Goal: Task Accomplishment & Management: Manage account settings

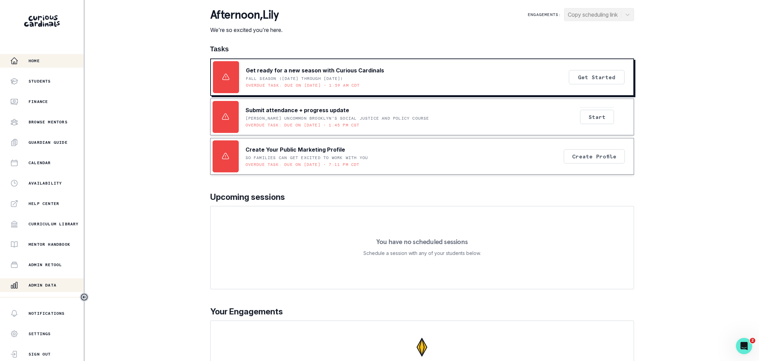
click at [51, 285] on p "Admin Data" at bounding box center [43, 284] width 28 height 5
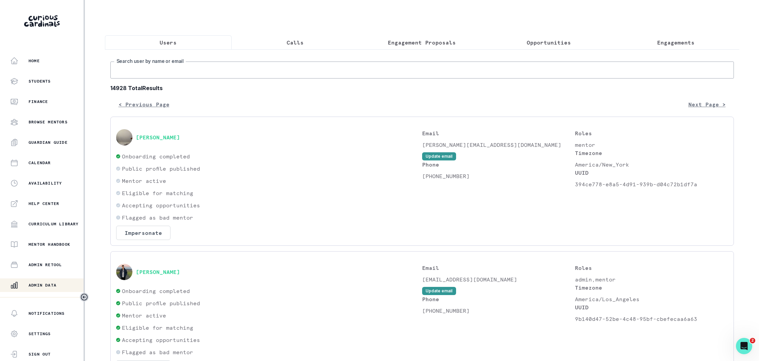
click at [194, 70] on input "Search user by name or email" at bounding box center [422, 69] width 624 height 17
paste input "[PERSON_NAME][EMAIL_ADDRESS][DOMAIN_NAME]"
type input "[PERSON_NAME][EMAIL_ADDRESS][DOMAIN_NAME]"
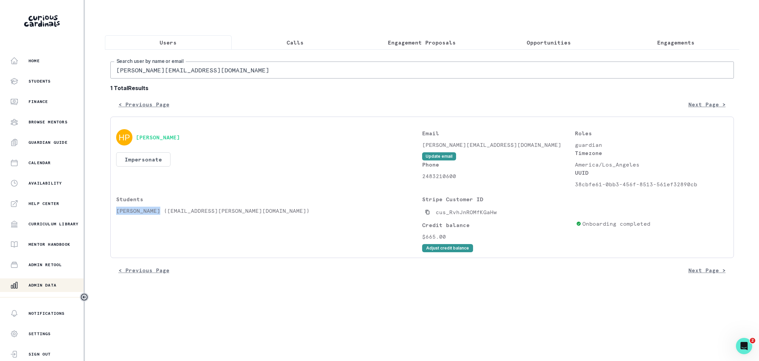
drag, startPoint x: 156, startPoint y: 211, endPoint x: 116, endPoint y: 212, distance: 39.8
click at [116, 212] on p "[PERSON_NAME] ([EMAIL_ADDRESS][PERSON_NAME][DOMAIN_NAME])" at bounding box center [269, 210] width 306 height 8
copy p "[PERSON_NAME]"
drag, startPoint x: 678, startPoint y: 37, endPoint x: 655, endPoint y: 52, distance: 27.6
click at [678, 37] on button "Engagements" at bounding box center [675, 42] width 127 height 14
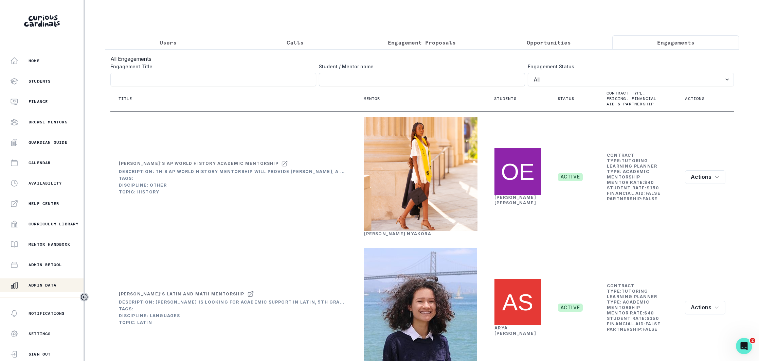
click at [357, 82] on input "Engagement Title" at bounding box center [422, 80] width 206 height 14
paste input "[PERSON_NAME]"
click button "submit" at bounding box center [0, 0] width 0 height 0
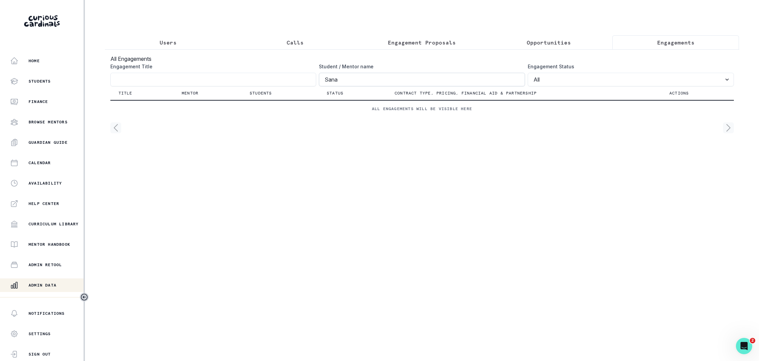
type input "Sana"
click button "submit" at bounding box center [0, 0] width 0 height 0
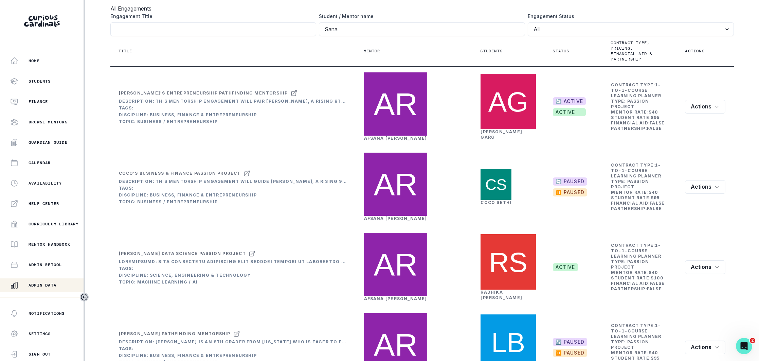
scroll to position [56, 0]
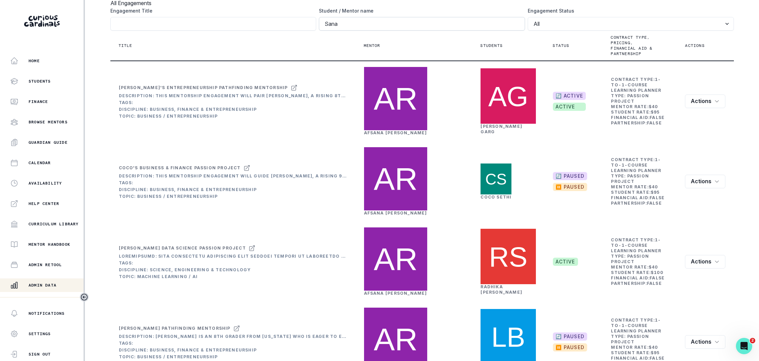
click at [325, 23] on input "Sana" at bounding box center [422, 24] width 206 height 14
click button "submit" at bounding box center [0, 0] width 0 height 0
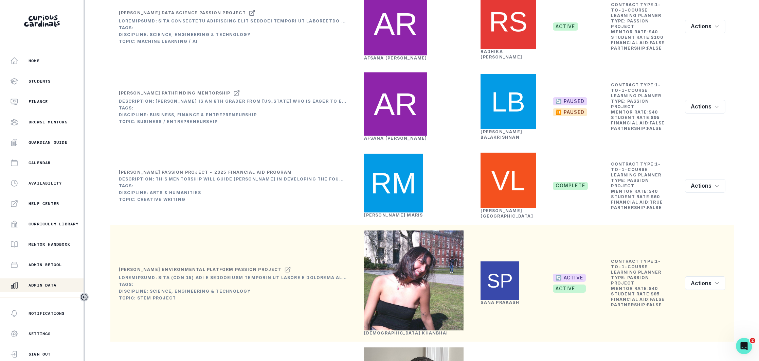
scroll to position [290, 0]
click at [286, 266] on icon at bounding box center [287, 270] width 7 height 8
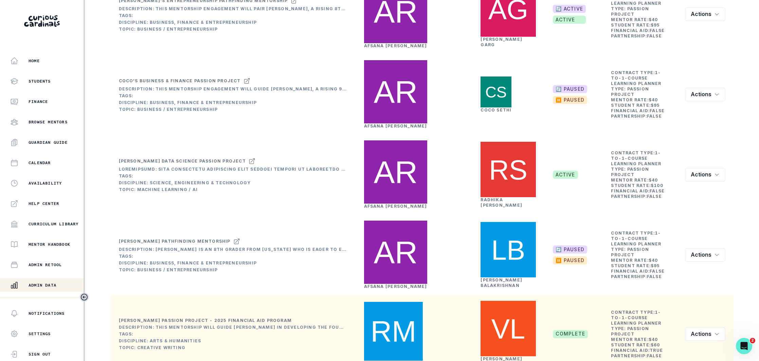
scroll to position [0, 0]
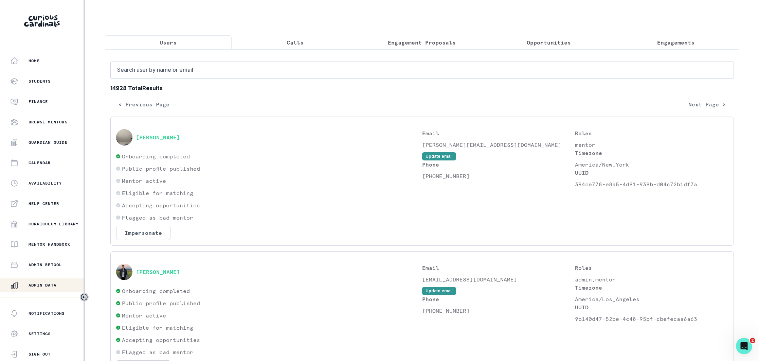
drag, startPoint x: 173, startPoint y: 42, endPoint x: 170, endPoint y: 73, distance: 30.7
click at [173, 43] on p "Users" at bounding box center [168, 42] width 17 height 8
click at [182, 73] on input "Search user by name or email" at bounding box center [422, 69] width 624 height 17
type input "[PERSON_NAME] c"
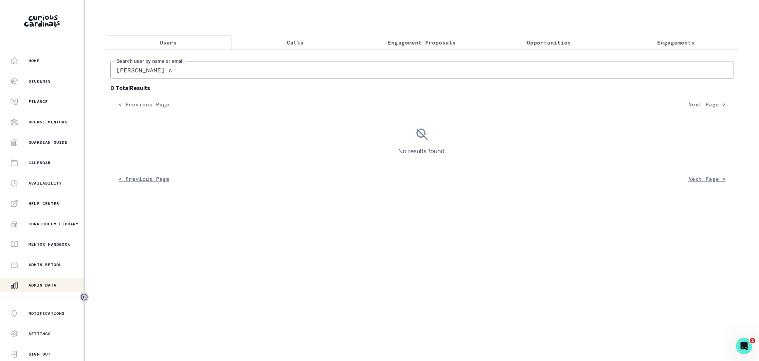
drag, startPoint x: 168, startPoint y: 69, endPoint x: 136, endPoint y: 71, distance: 32.7
click at [136, 71] on input "[PERSON_NAME] c" at bounding box center [422, 69] width 624 height 17
type input "vikram c"
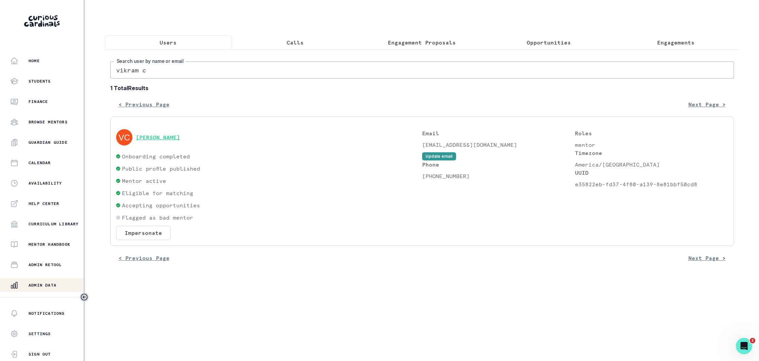
click at [164, 139] on button "[PERSON_NAME]" at bounding box center [158, 137] width 44 height 7
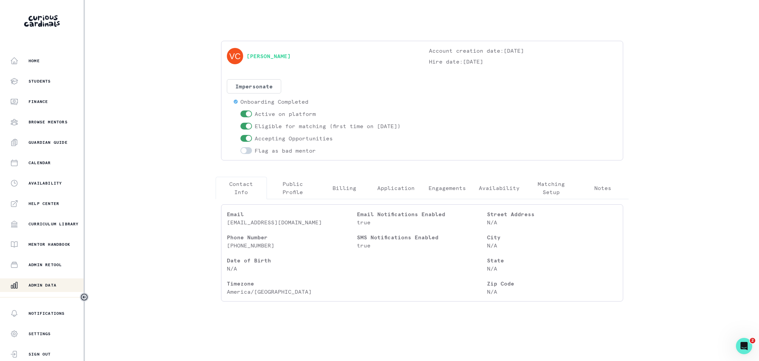
click at [441, 187] on p "Engagements" at bounding box center [447, 188] width 37 height 8
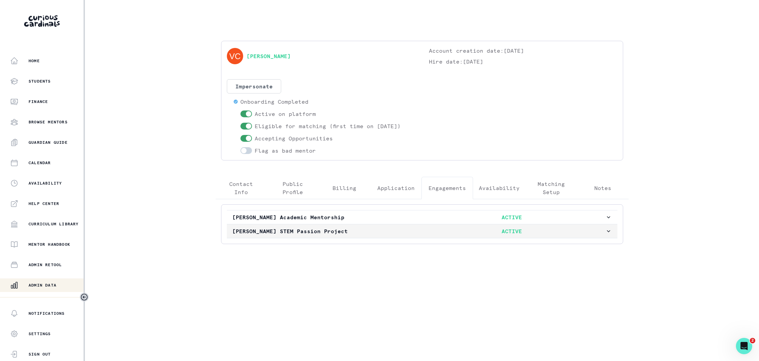
click at [385, 229] on p "[PERSON_NAME] STEM Passion Project" at bounding box center [325, 231] width 186 height 8
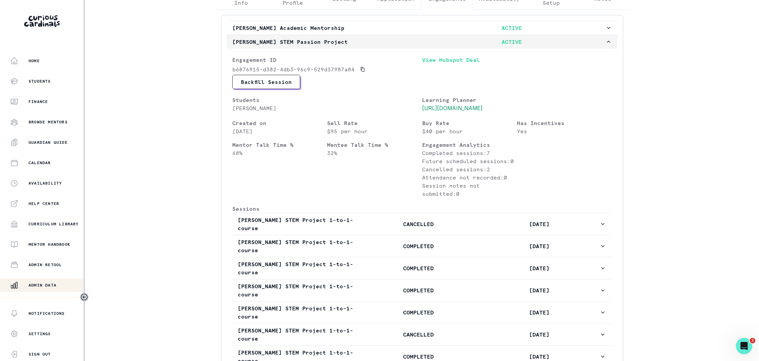
scroll to position [180, 0]
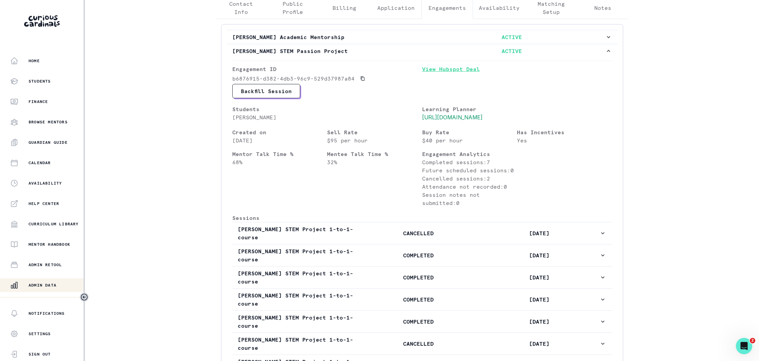
click at [455, 71] on link "View Hubspot Deal" at bounding box center [517, 74] width 190 height 19
click at [46, 282] on p "Admin Data" at bounding box center [43, 284] width 28 height 5
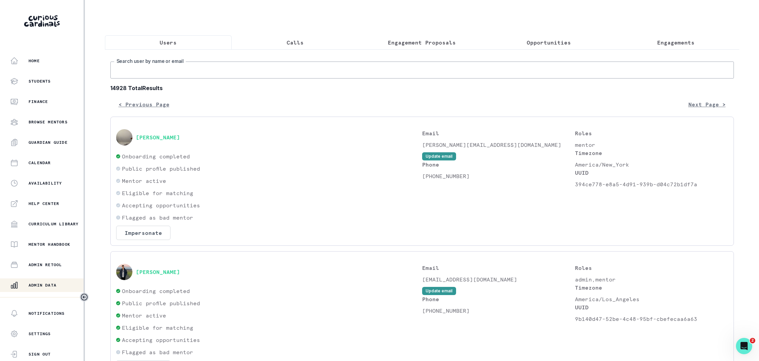
click at [180, 69] on input "Search user by name or email" at bounding box center [422, 69] width 624 height 17
type input "chiara"
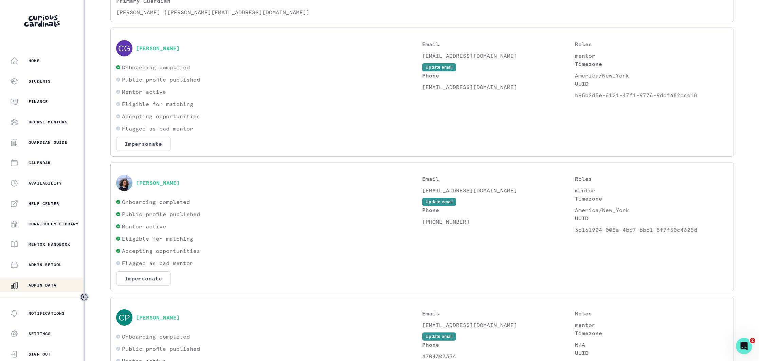
scroll to position [197, 0]
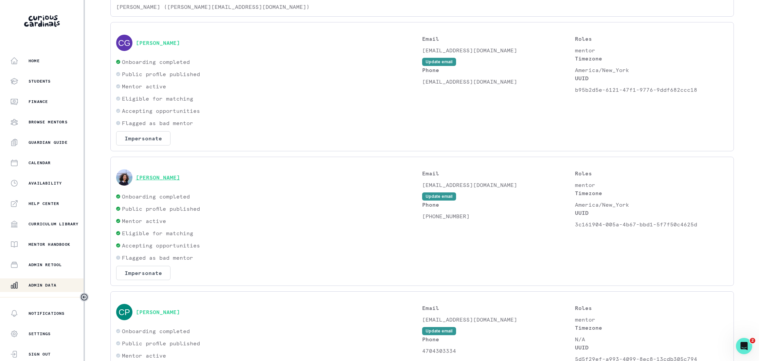
click at [161, 175] on button "[PERSON_NAME]" at bounding box center [158, 177] width 44 height 7
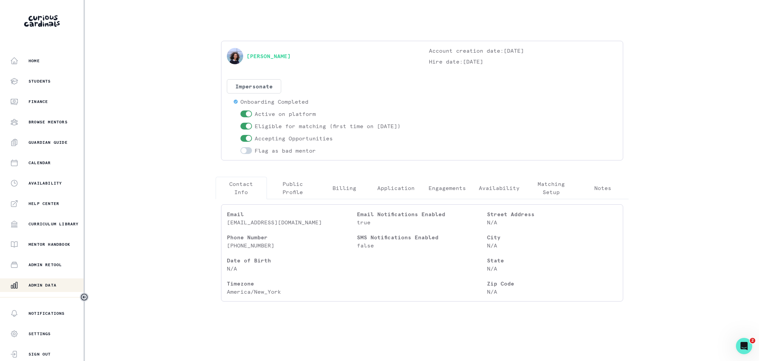
click at [441, 192] on p "Engagements" at bounding box center [447, 188] width 37 height 8
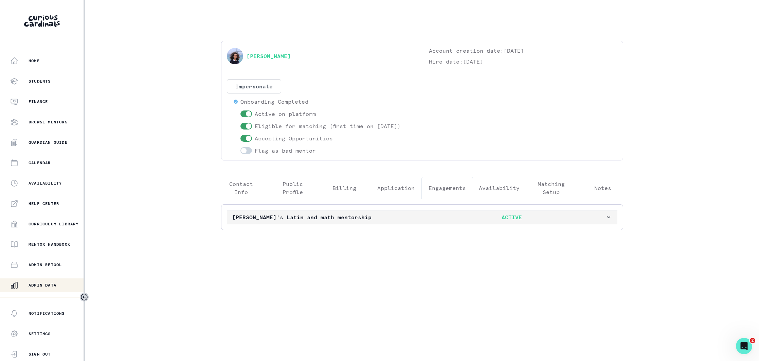
click at [369, 217] on p "[PERSON_NAME]'s Latin and math mentorship" at bounding box center [325, 217] width 186 height 8
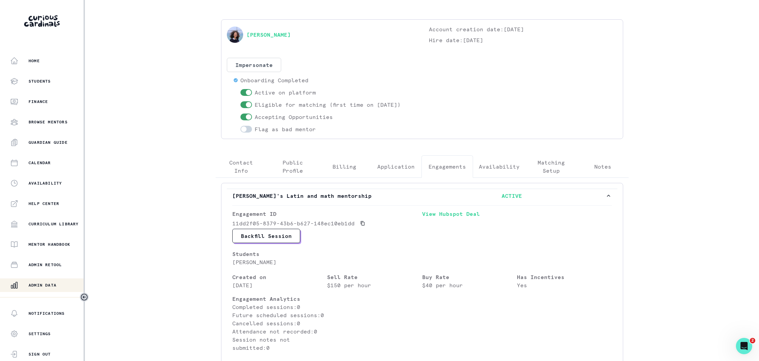
scroll to position [19, 0]
click at [40, 281] on div "Admin Data" at bounding box center [46, 285] width 73 height 8
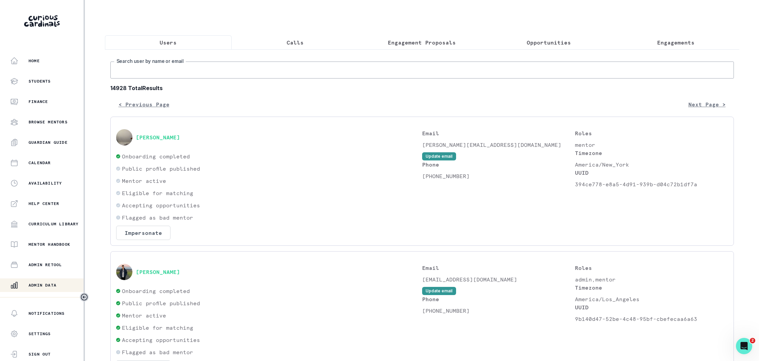
click at [198, 69] on input "Search user by name or email" at bounding box center [422, 69] width 624 height 17
type input "chiara"
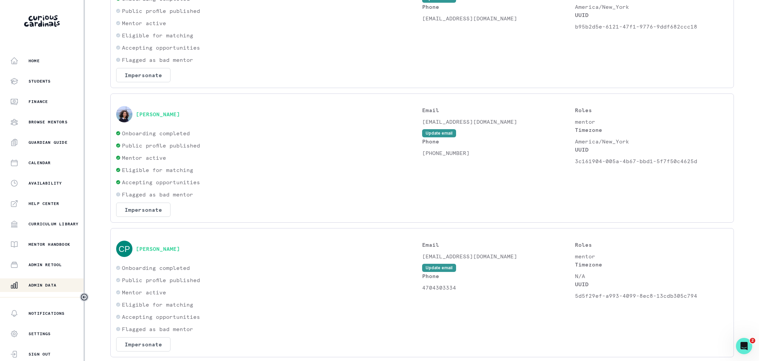
scroll to position [289, 0]
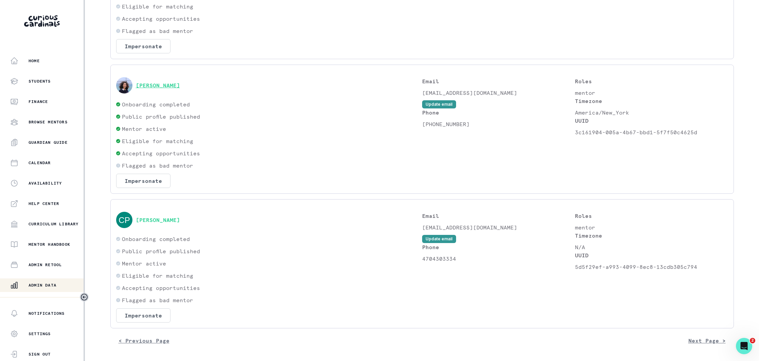
click at [180, 85] on button "[PERSON_NAME]" at bounding box center [158, 85] width 44 height 7
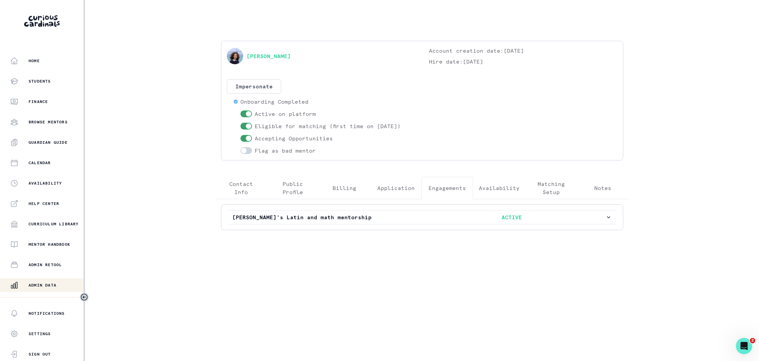
click at [444, 190] on p "Engagements" at bounding box center [447, 188] width 37 height 8
click at [386, 215] on p "[PERSON_NAME]'s Latin and math mentorship" at bounding box center [325, 217] width 186 height 8
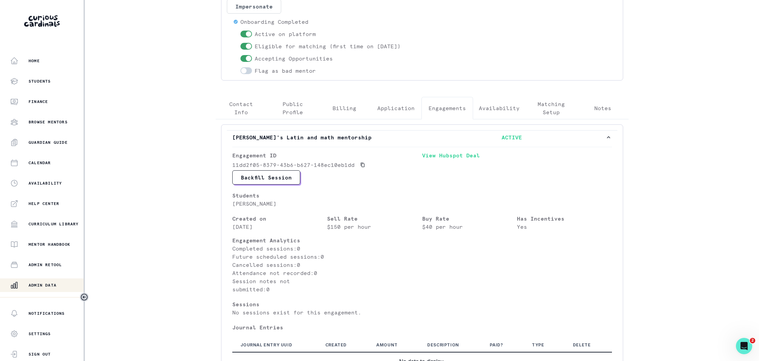
scroll to position [78, 0]
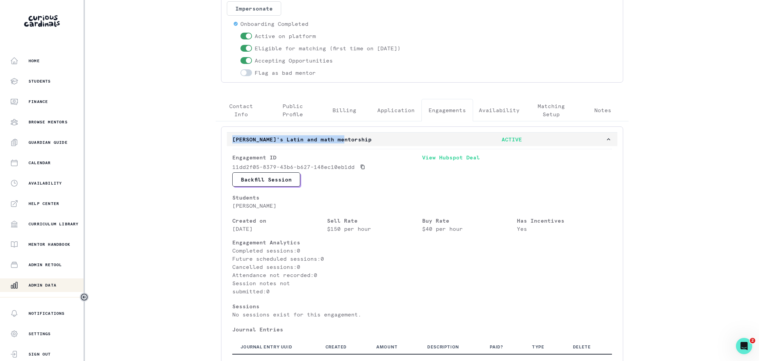
drag, startPoint x: 222, startPoint y: 138, endPoint x: 343, endPoint y: 142, distance: 120.3
click at [343, 142] on div "[PERSON_NAME]'s Latin and math mentorship ACTIVE Engagement ID 11dd2f05-8379-43…" at bounding box center [422, 254] width 402 height 257
copy p "[PERSON_NAME]'s Latin and math mentorship"
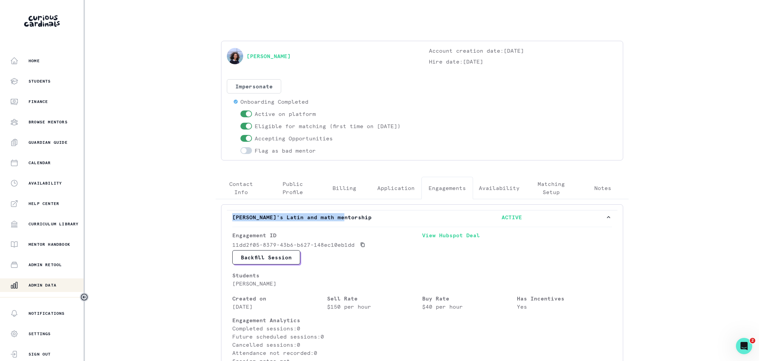
drag, startPoint x: 48, startPoint y: 285, endPoint x: 98, endPoint y: 283, distance: 50.6
click at [48, 285] on p "Admin Data" at bounding box center [43, 284] width 28 height 5
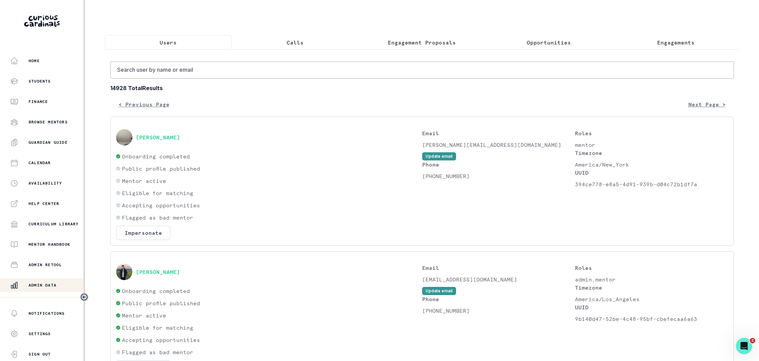
click at [682, 44] on p "Engagements" at bounding box center [675, 42] width 37 height 8
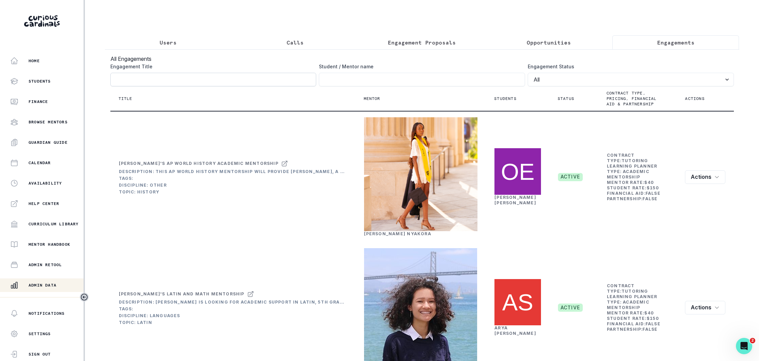
click at [243, 78] on input "Engagement Title" at bounding box center [213, 80] width 206 height 14
paste input "[PERSON_NAME]'s Latin and math mentorship"
type input "[PERSON_NAME]'s Latin and math mentorship"
click button "submit" at bounding box center [0, 0] width 0 height 0
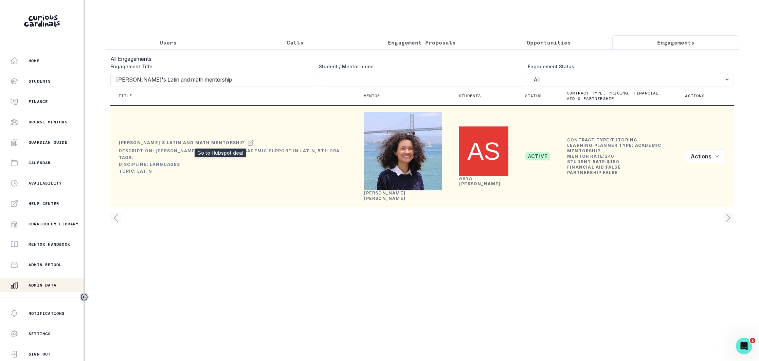
click at [247, 144] on icon at bounding box center [250, 143] width 7 height 8
click at [716, 156] on icon "row menu" at bounding box center [716, 156] width 5 height 5
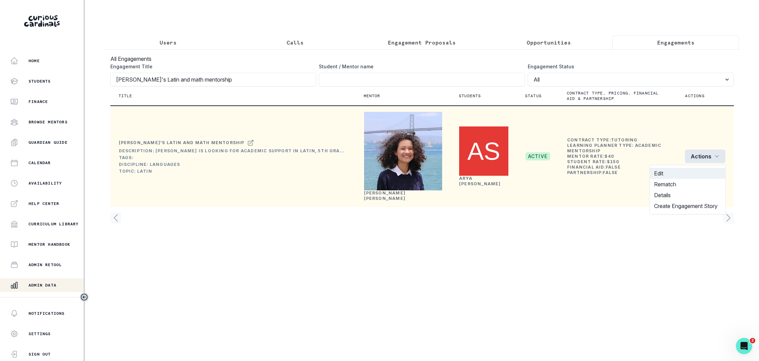
click at [671, 174] on button "Edit" at bounding box center [687, 173] width 75 height 11
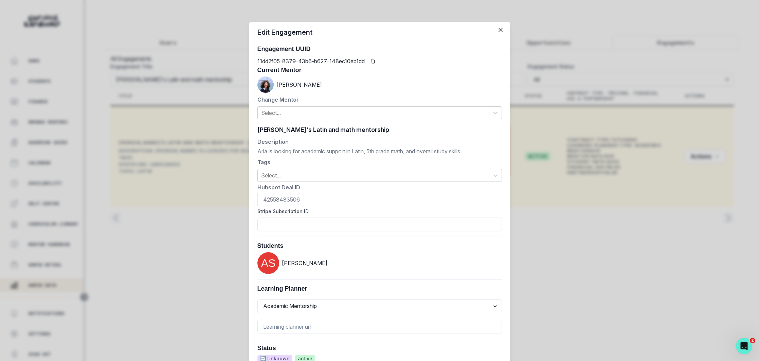
drag, startPoint x: 272, startPoint y: 128, endPoint x: 265, endPoint y: 129, distance: 6.8
click at [264, 129] on div "[PERSON_NAME]'s Latin and math mentorship [PERSON_NAME]'s Latin and math mentor…" at bounding box center [379, 130] width 245 height 10
click at [272, 129] on input "[PERSON_NAME]'s Latin and math mentorship" at bounding box center [379, 130] width 245 height 10
type input "[PERSON_NAME]'s Latin and math mentorship"
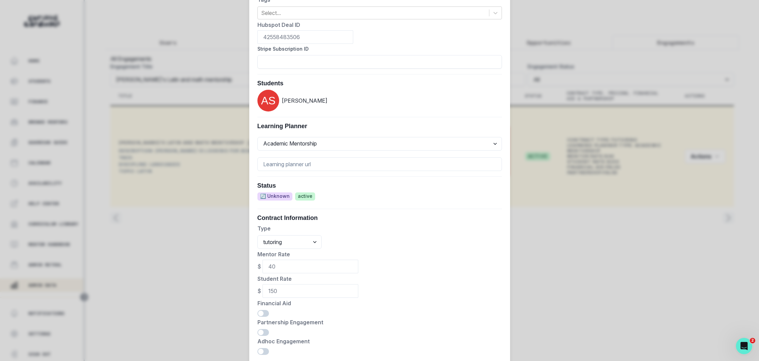
scroll to position [208, 0]
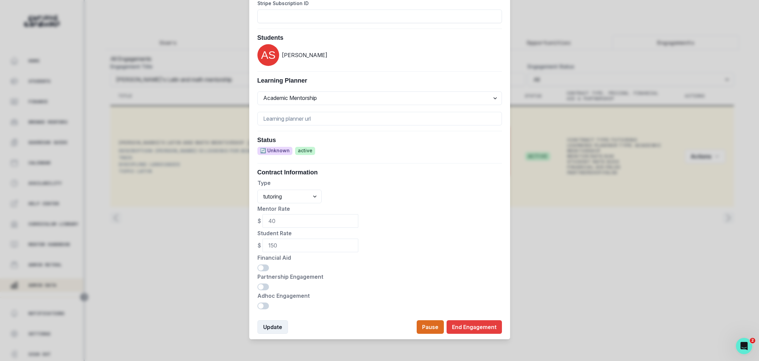
click at [272, 323] on button "Update" at bounding box center [272, 327] width 31 height 14
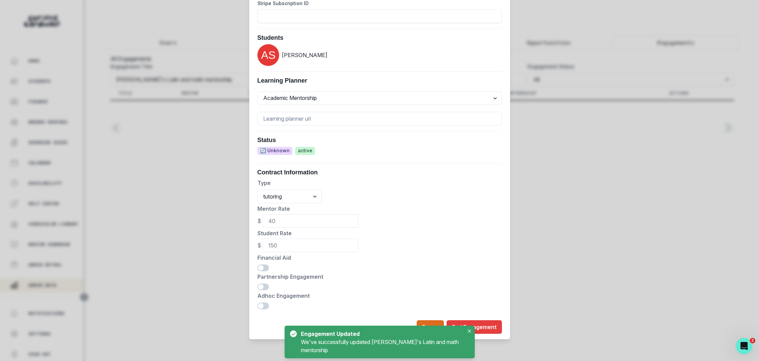
click at [203, 135] on div "Edit Engagement Engagement UUID 11dd2f05-8379-43b6-b627-148ec10eb1dd Current Me…" at bounding box center [379, 180] width 759 height 361
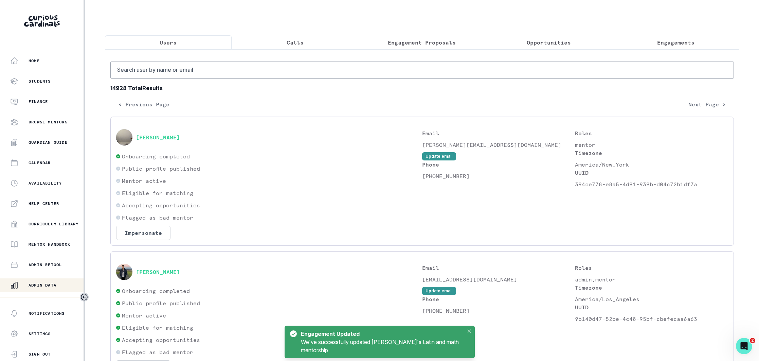
click at [168, 42] on p "Users" at bounding box center [168, 42] width 17 height 8
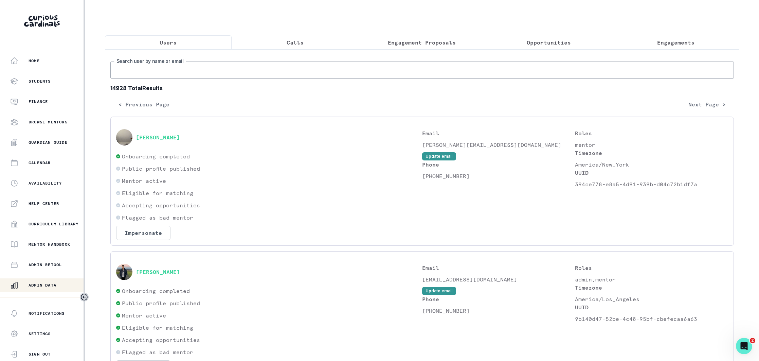
click at [205, 71] on input "Search user by name or email" at bounding box center [422, 69] width 624 height 17
type input "[PERSON_NAME]"
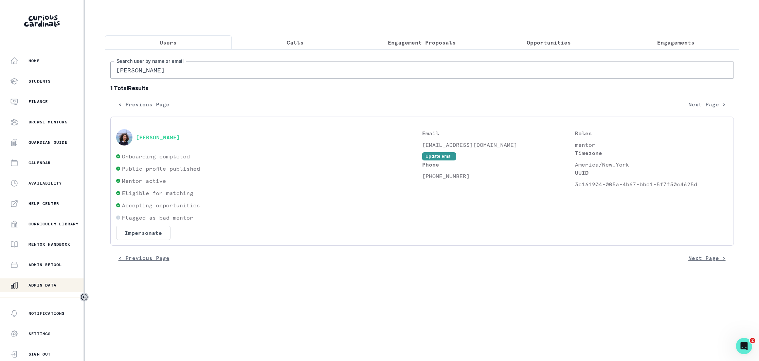
click at [180, 140] on button "[PERSON_NAME]" at bounding box center [158, 137] width 44 height 7
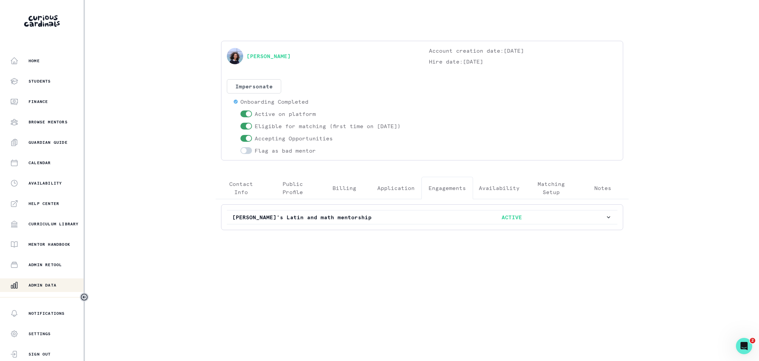
click at [451, 191] on p "Engagements" at bounding box center [447, 188] width 37 height 8
click at [388, 218] on p "[PERSON_NAME]'s Latin and math mentorship" at bounding box center [325, 217] width 186 height 8
